Goal: Task Accomplishment & Management: Manage account settings

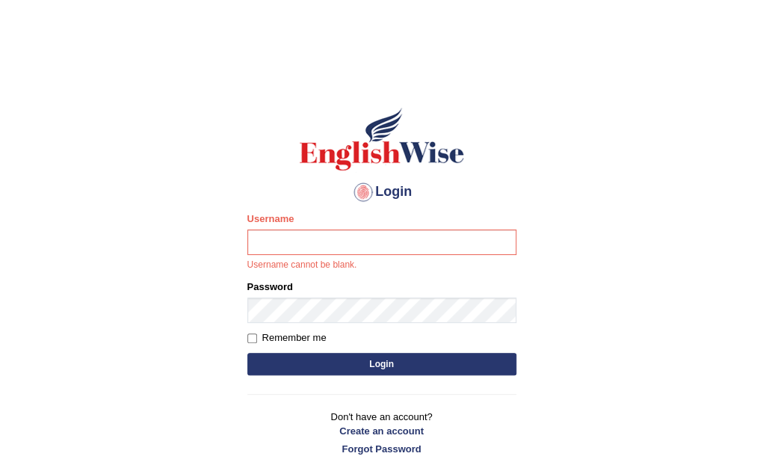
click at [523, 221] on div "Login Please fix the following errors: Username Username cannot be blank. Passw…" at bounding box center [382, 280] width 295 height 391
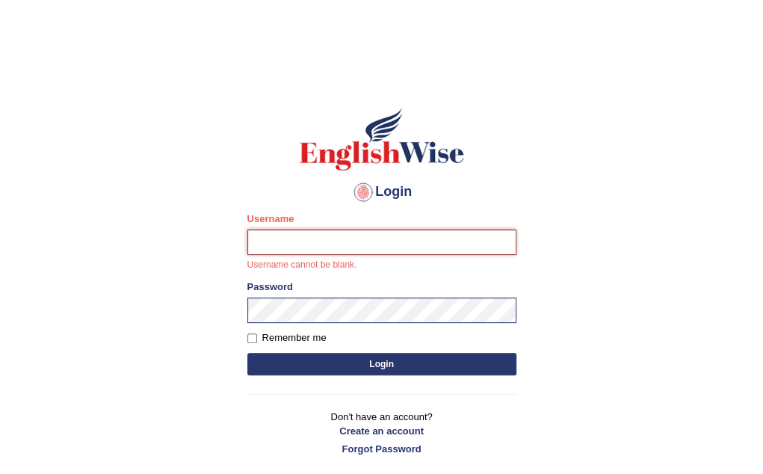
click at [384, 233] on input "Username" at bounding box center [382, 242] width 269 height 25
type input "IlianaOspina"
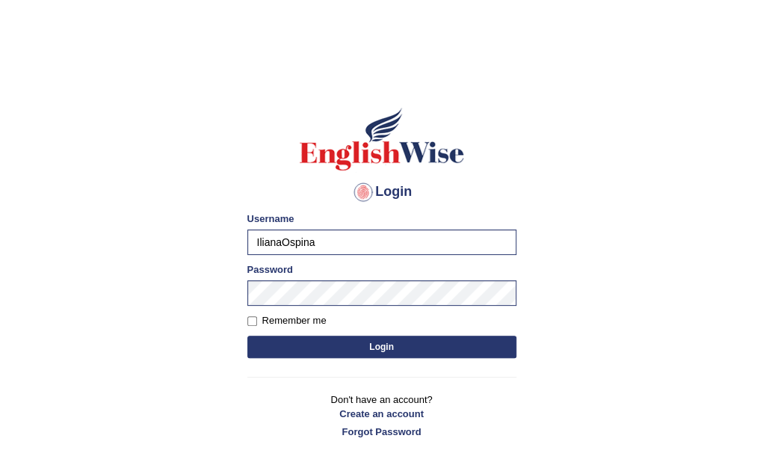
click at [378, 345] on button "Login" at bounding box center [382, 347] width 269 height 22
